Goal: Information Seeking & Learning: Understand process/instructions

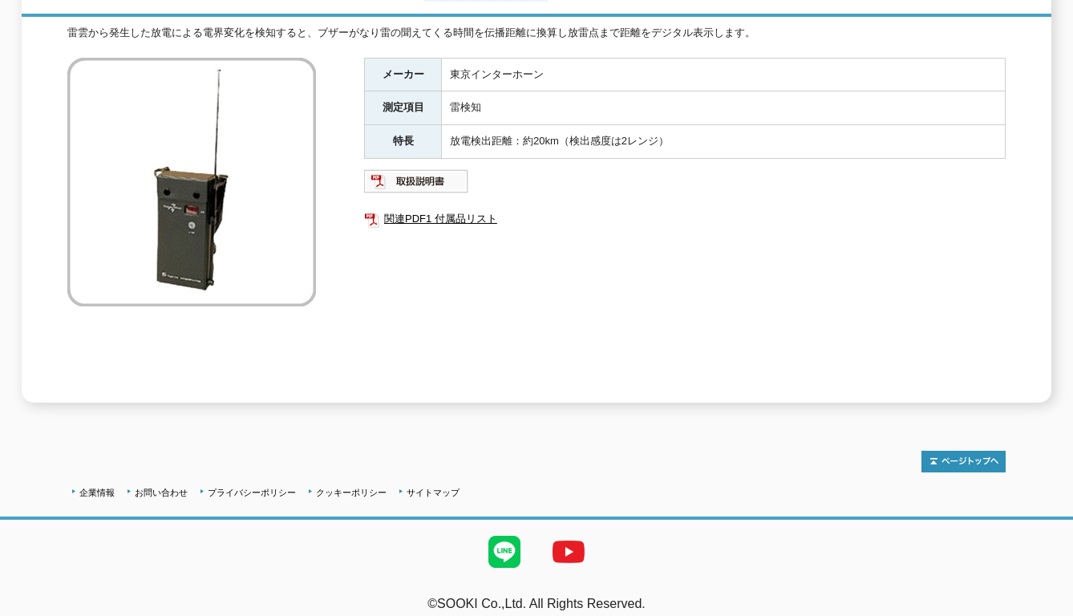
scroll to position [245, 0]
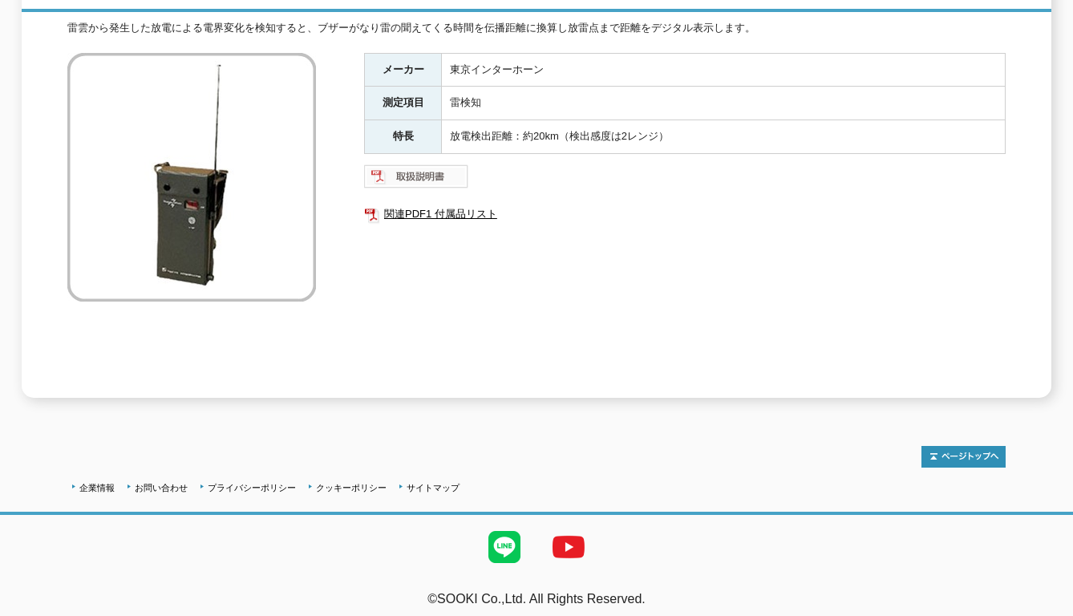
click at [412, 170] on img at bounding box center [416, 177] width 105 height 26
click at [431, 205] on link "関連PDF1 付属品リスト" at bounding box center [684, 214] width 641 height 21
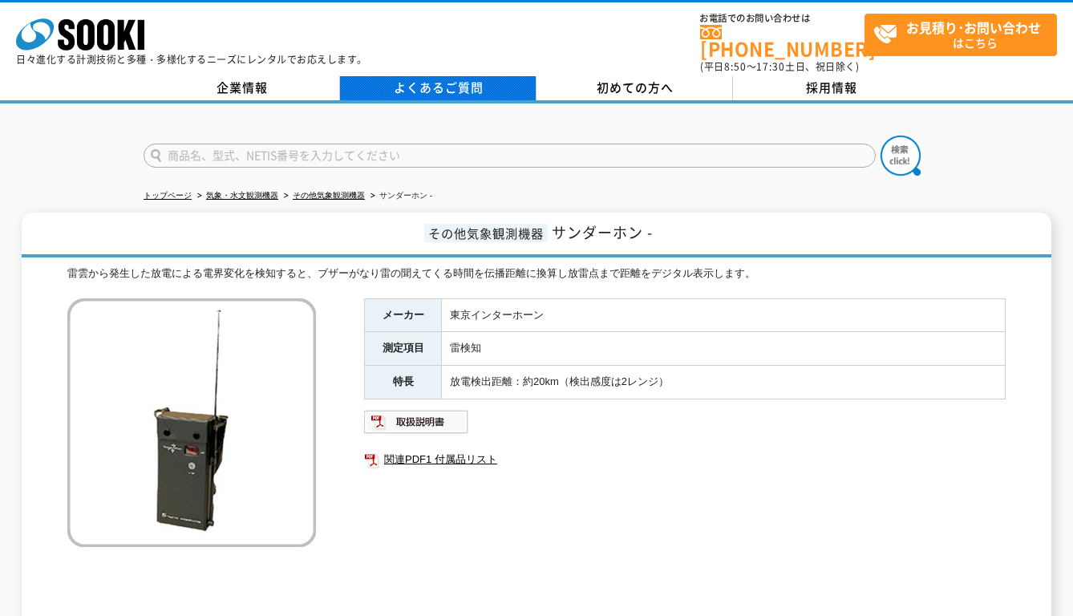
click at [494, 81] on link "よくあるご質問" at bounding box center [438, 88] width 196 height 24
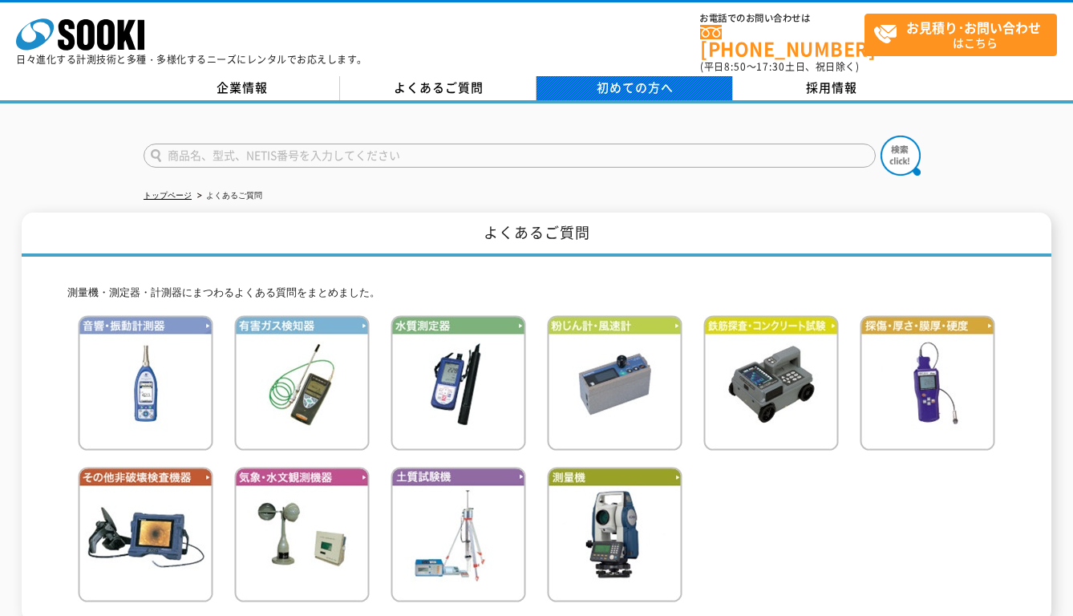
click at [600, 79] on span "初めての方へ" at bounding box center [634, 88] width 77 height 18
